Goal: Task Accomplishment & Management: Manage account settings

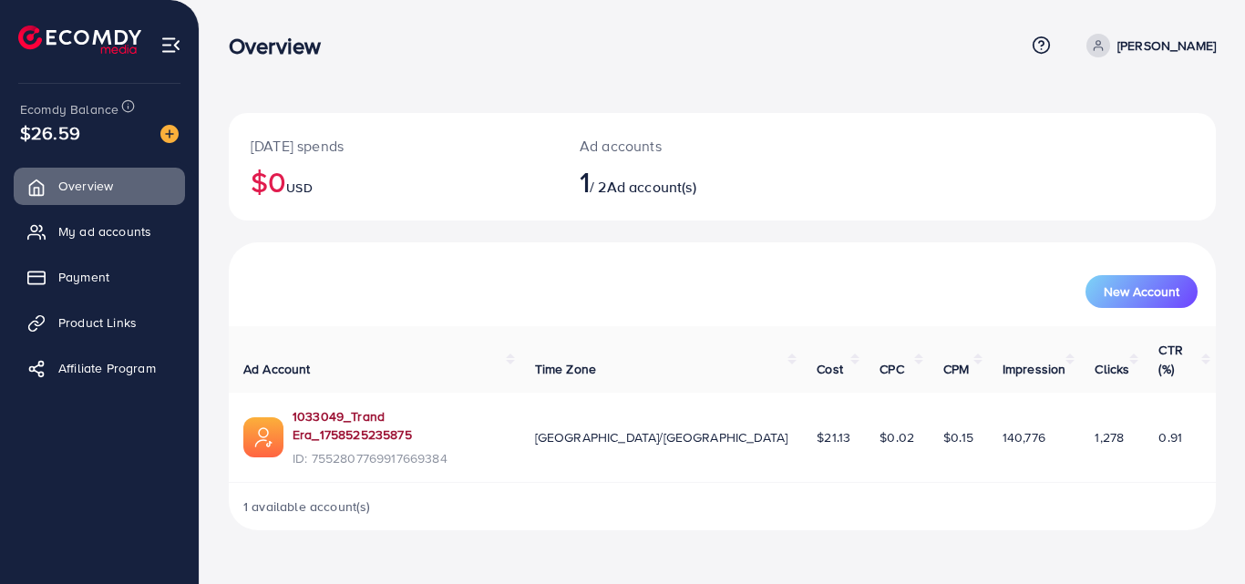
click at [393, 407] on link "1033049_Trand Era_1758525235875" at bounding box center [399, 425] width 213 height 37
click at [99, 226] on span "My ad accounts" at bounding box center [109, 231] width 93 height 18
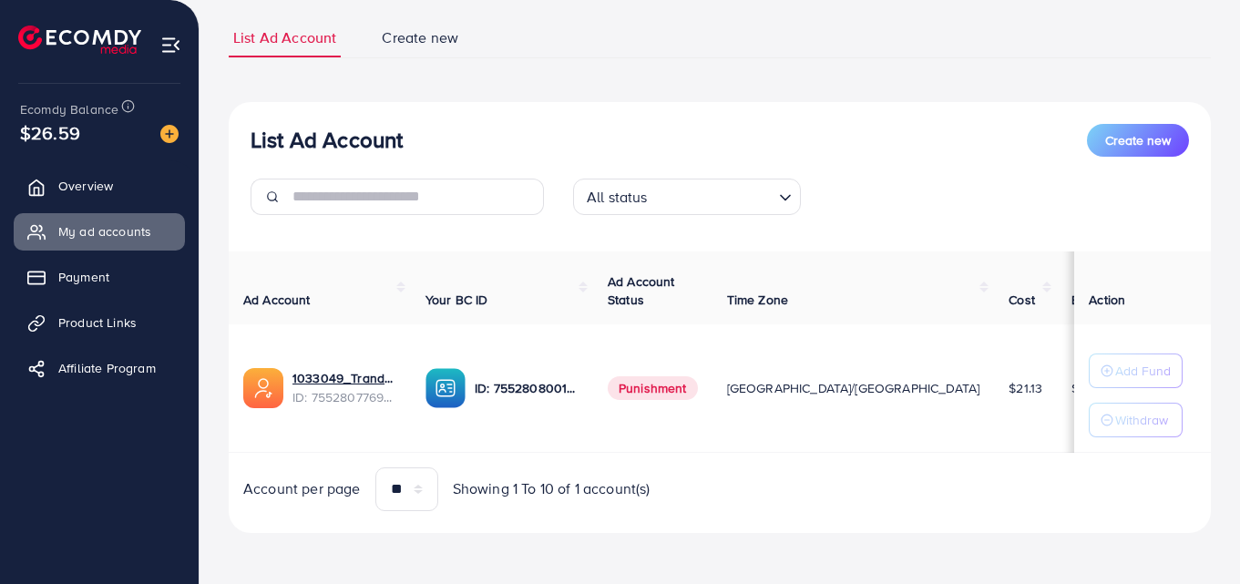
scroll to position [121, 0]
drag, startPoint x: 460, startPoint y: 350, endPoint x: 608, endPoint y: 353, distance: 147.7
click at [606, 341] on td "Punishment" at bounding box center [652, 388] width 119 height 129
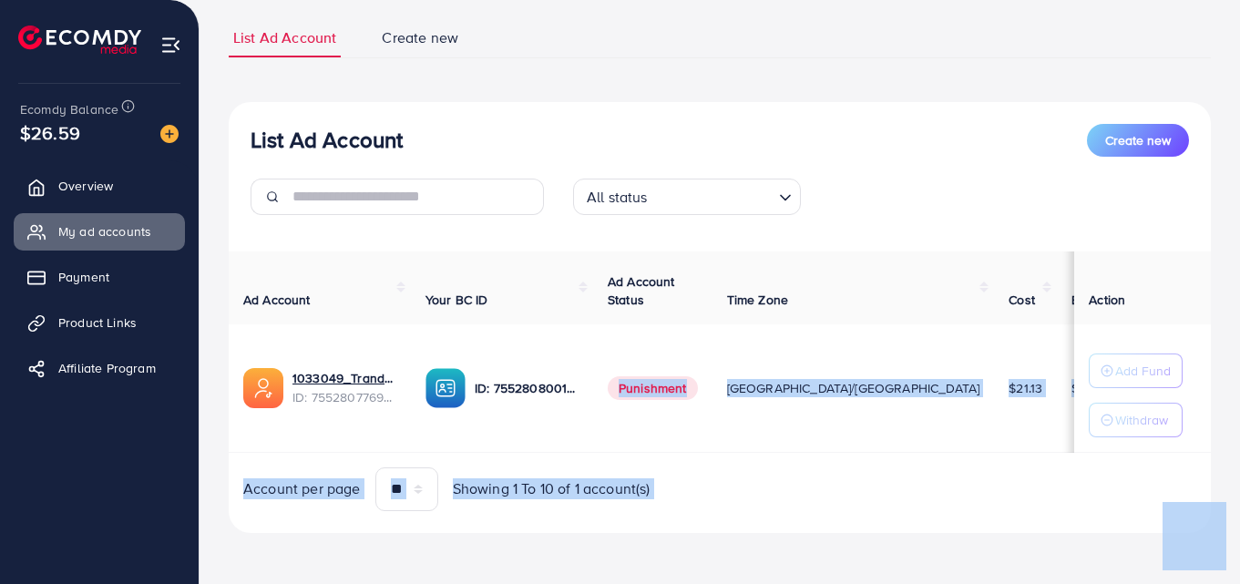
drag, startPoint x: 459, startPoint y: 354, endPoint x: 554, endPoint y: 347, distance: 95.0
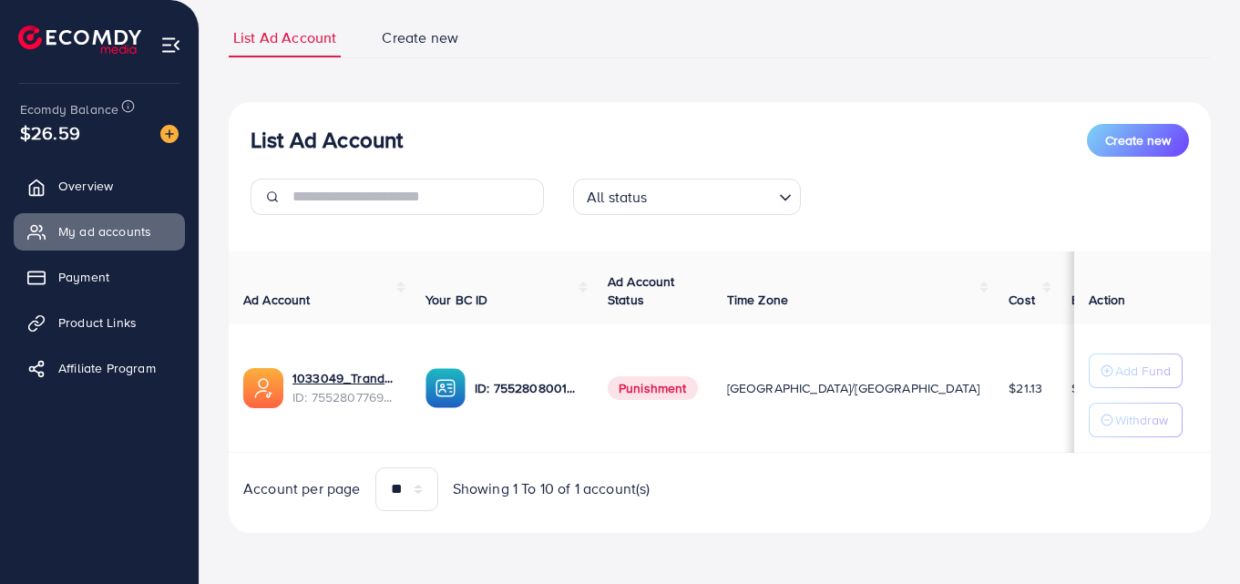
click at [425, 326] on td "ID: 7552808001163968529" at bounding box center [502, 388] width 182 height 129
drag, startPoint x: 459, startPoint y: 351, endPoint x: 590, endPoint y: 355, distance: 130.4
click at [590, 355] on div "7552808001163968529" at bounding box center [525, 357] width 155 height 30
copy div "7552808001163968529"
drag, startPoint x: 614, startPoint y: 378, endPoint x: 694, endPoint y: 391, distance: 81.2
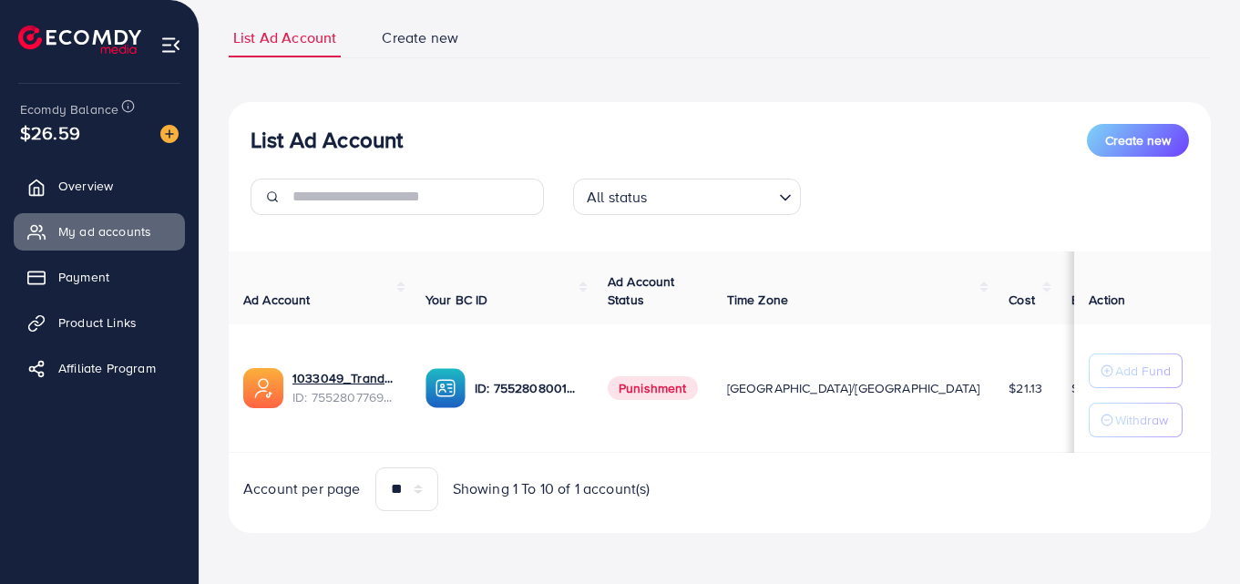
click at [694, 391] on span "Punishment" at bounding box center [653, 388] width 90 height 24
click at [869, 159] on div "List Ad Account Create new All status Loading..." at bounding box center [720, 177] width 982 height 106
drag, startPoint x: 951, startPoint y: 454, endPoint x: 1082, endPoint y: 472, distance: 131.6
click at [1082, 472] on div "Ad Account Your BC ID Ad Account Status Time Zone Cost Balance Auto top-up Thre…" at bounding box center [720, 382] width 982 height 260
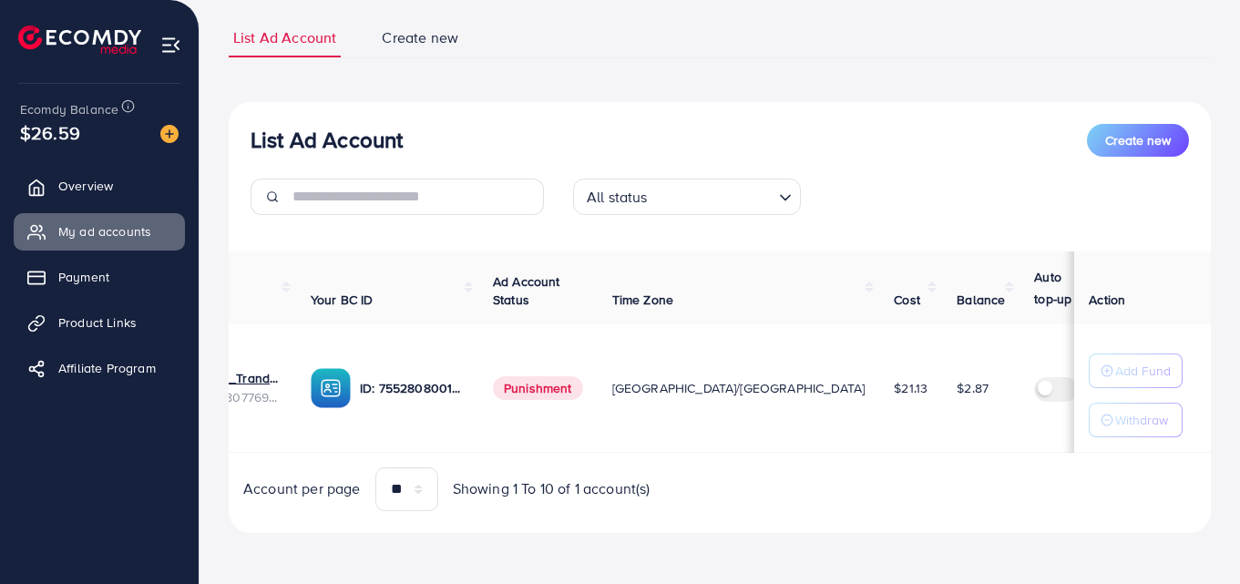
scroll to position [0, 0]
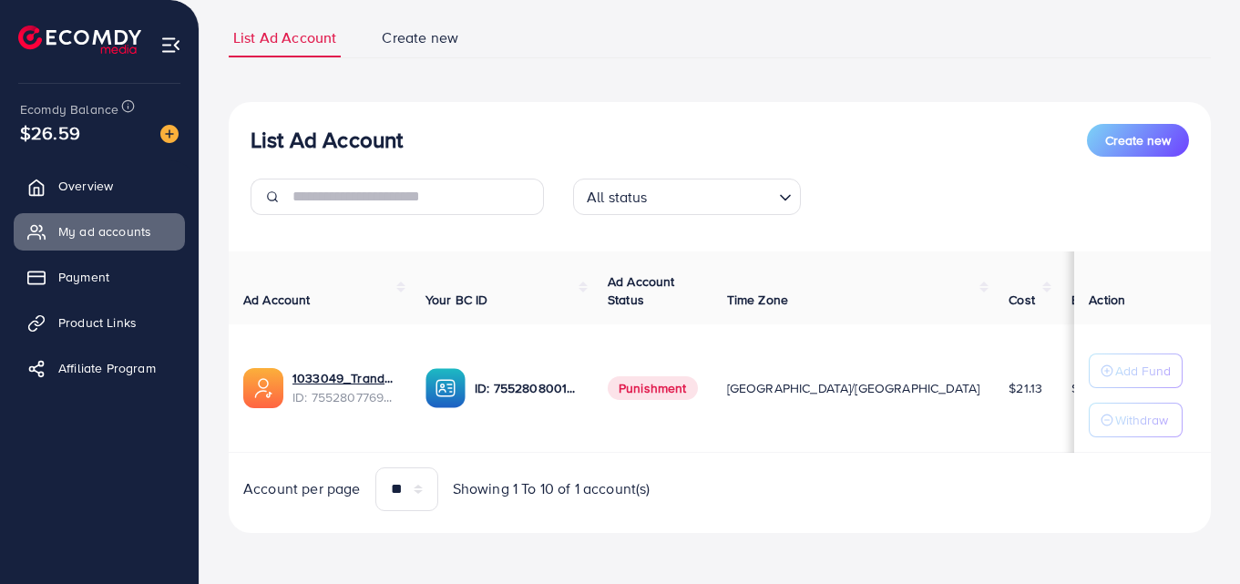
drag, startPoint x: 75, startPoint y: 130, endPoint x: 7, endPoint y: 139, distance: 67.9
click at [7, 139] on div "Ecomdy Balance $26.59 Overview My ad accounts Payment Product Links Affiliate P…" at bounding box center [100, 292] width 200 height 584
click at [80, 131] on div "$26.59" at bounding box center [99, 132] width 159 height 26
click at [0, 136] on div "Ecomdy Balance $26.59 Overview My ad accounts Payment Product Links Affiliate P…" at bounding box center [100, 292] width 200 height 584
click at [44, 131] on span "$26.59" at bounding box center [50, 132] width 60 height 26
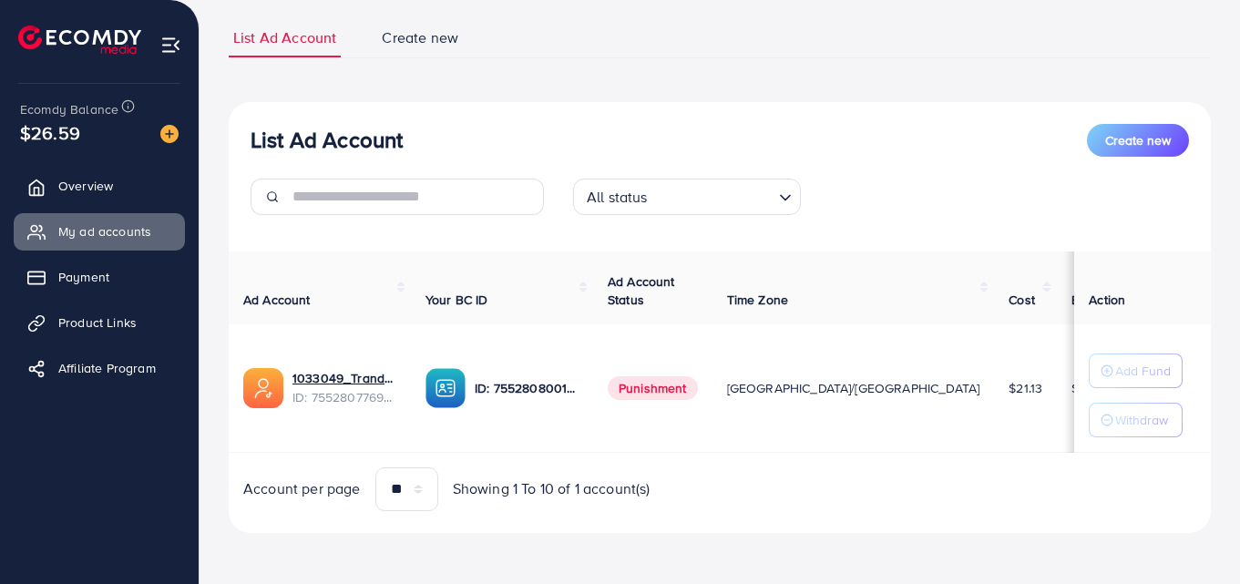
click at [44, 131] on span "$26.59" at bounding box center [50, 132] width 60 height 26
